Goal: Register for event/course

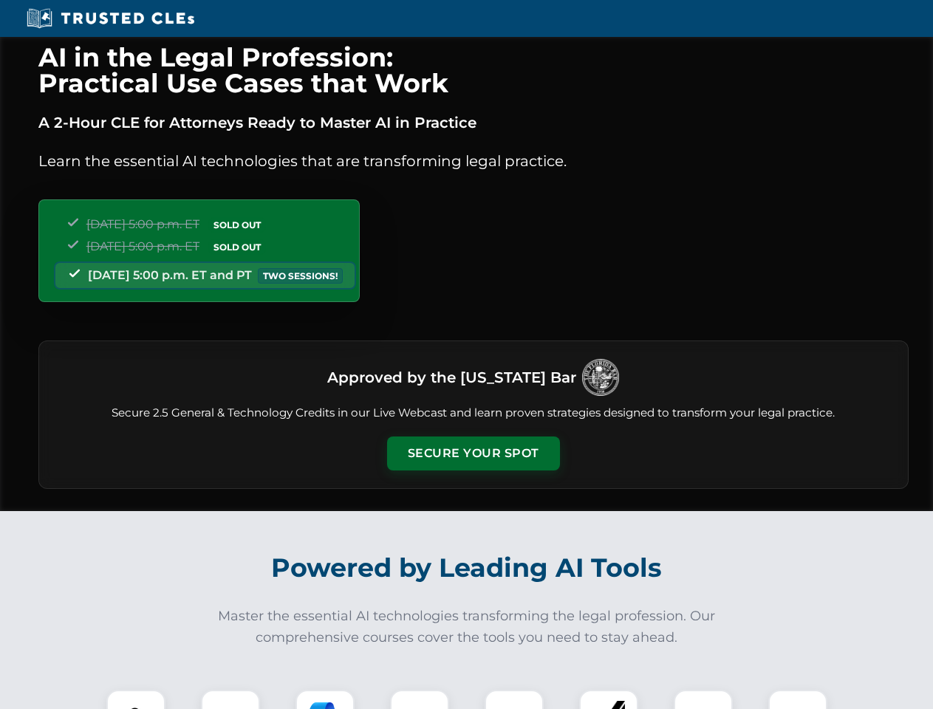
click at [473, 453] on button "Secure Your Spot" at bounding box center [473, 453] width 173 height 34
click at [136, 699] on img at bounding box center [135, 719] width 43 height 43
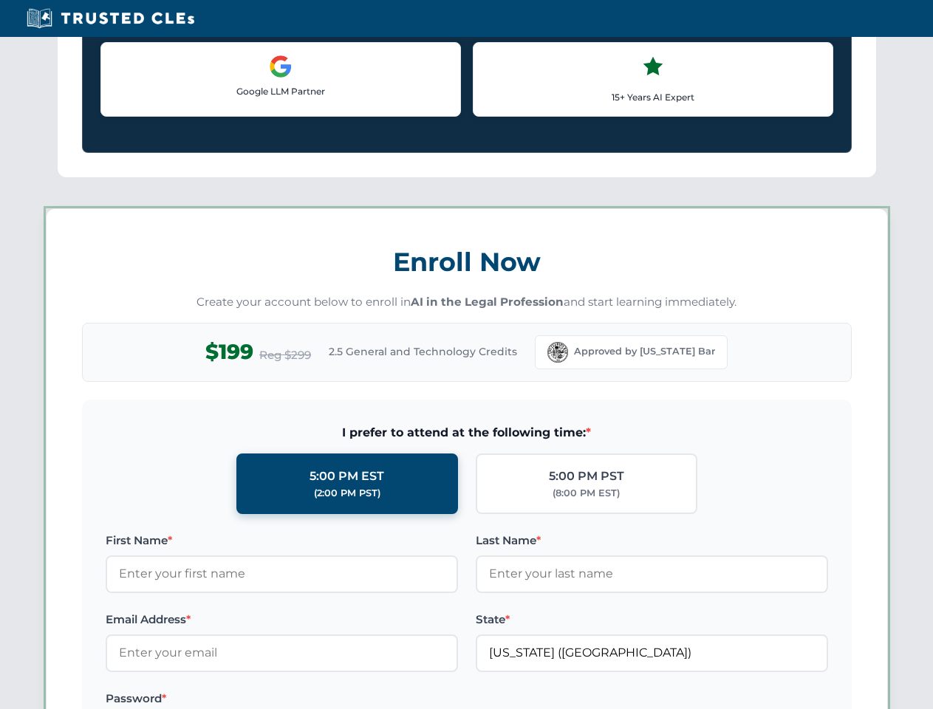
click at [325, 699] on label "Password *" at bounding box center [282, 699] width 352 height 18
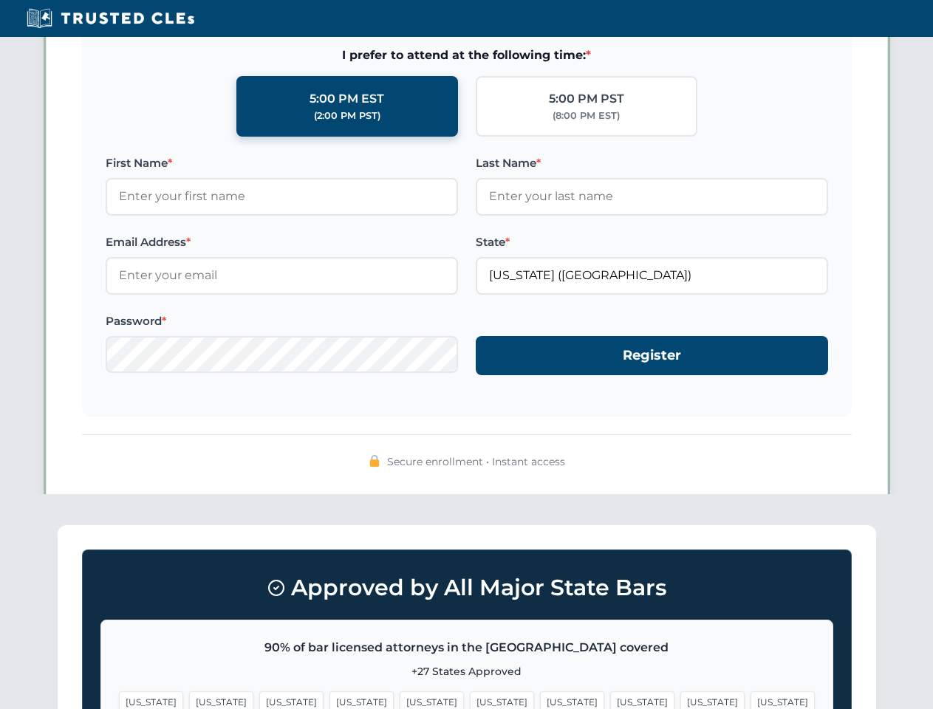
click at [680, 699] on span "[US_STATE]" at bounding box center [712, 701] width 64 height 21
